Goal: Navigation & Orientation: Find specific page/section

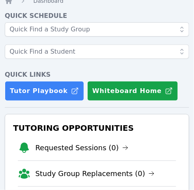
scroll to position [110, 0]
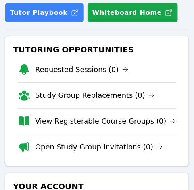
click at [86, 122] on link "View Registerable Course Groups (0)" at bounding box center [105, 121] width 141 height 11
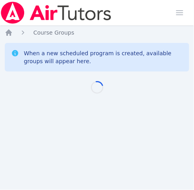
scroll to position [6, 0]
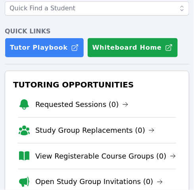
scroll to position [76, 0]
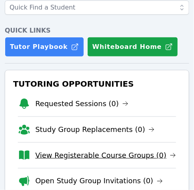
click at [129, 154] on link "View Registerable Course Groups (0)" at bounding box center [105, 155] width 141 height 11
